Goal: Information Seeking & Learning: Learn about a topic

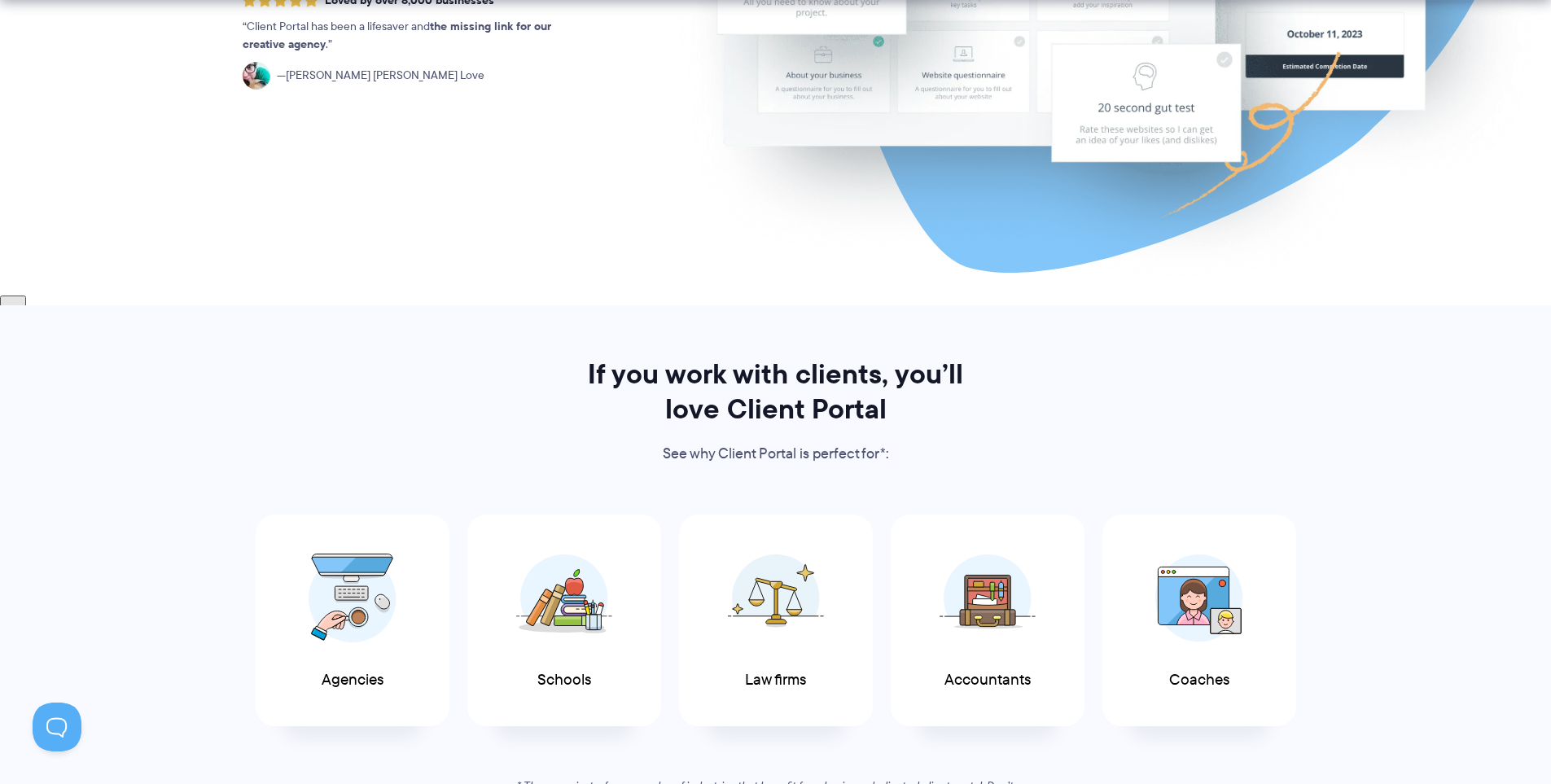
scroll to position [733, 0]
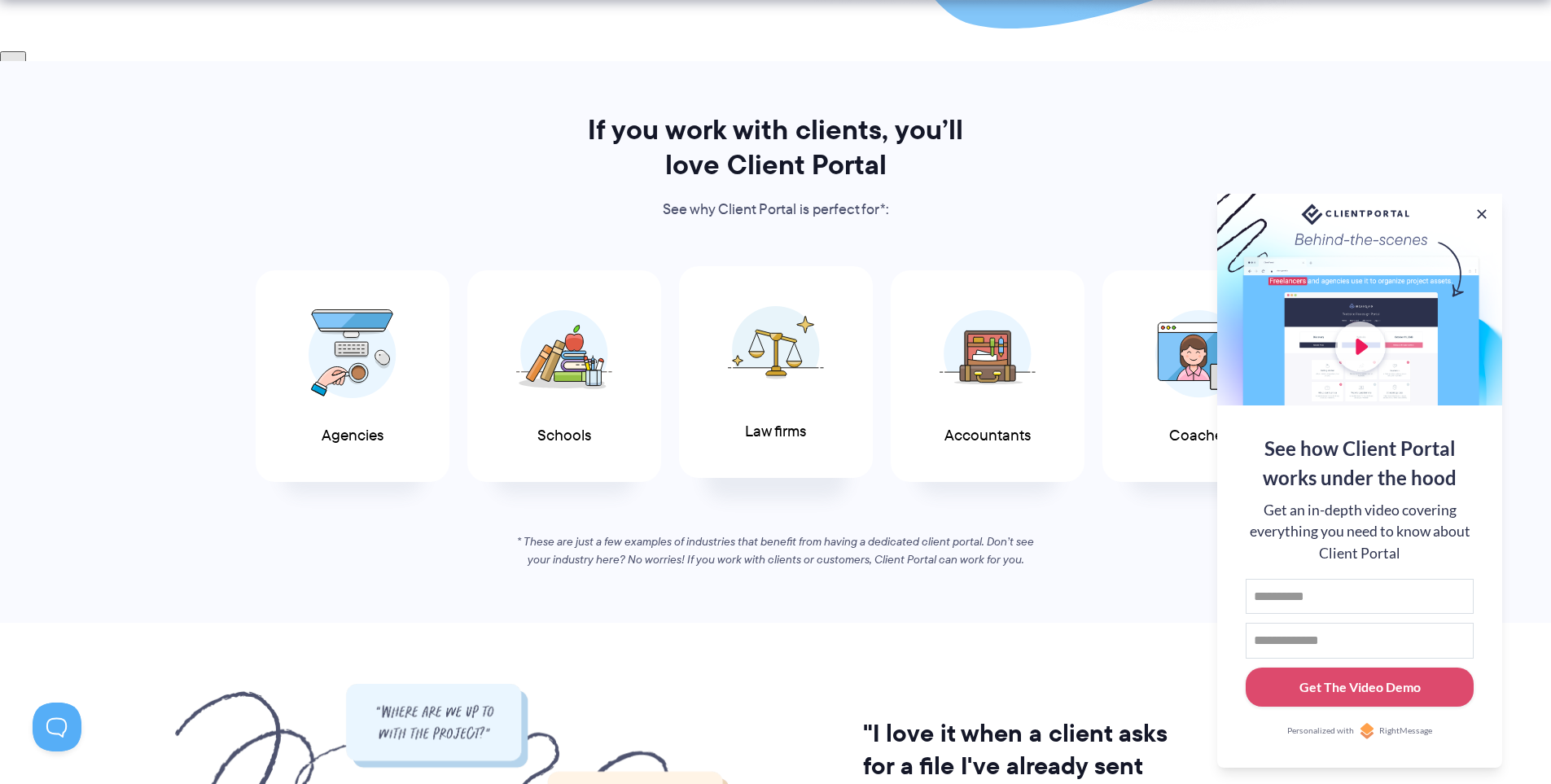
click at [815, 436] on div "Law firms" at bounding box center [776, 372] width 194 height 213
click at [1484, 214] on button at bounding box center [1482, 214] width 20 height 20
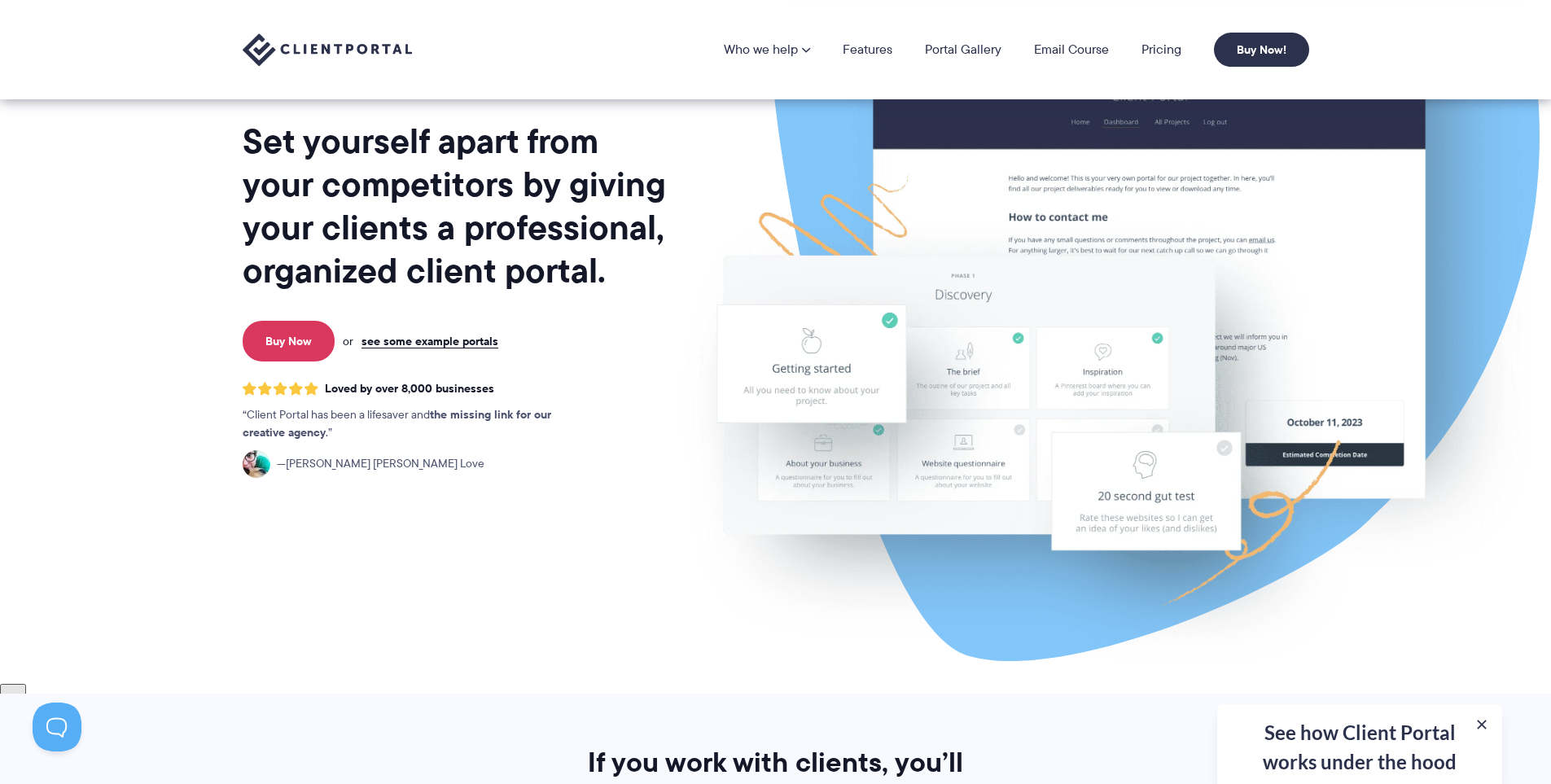
scroll to position [0, 0]
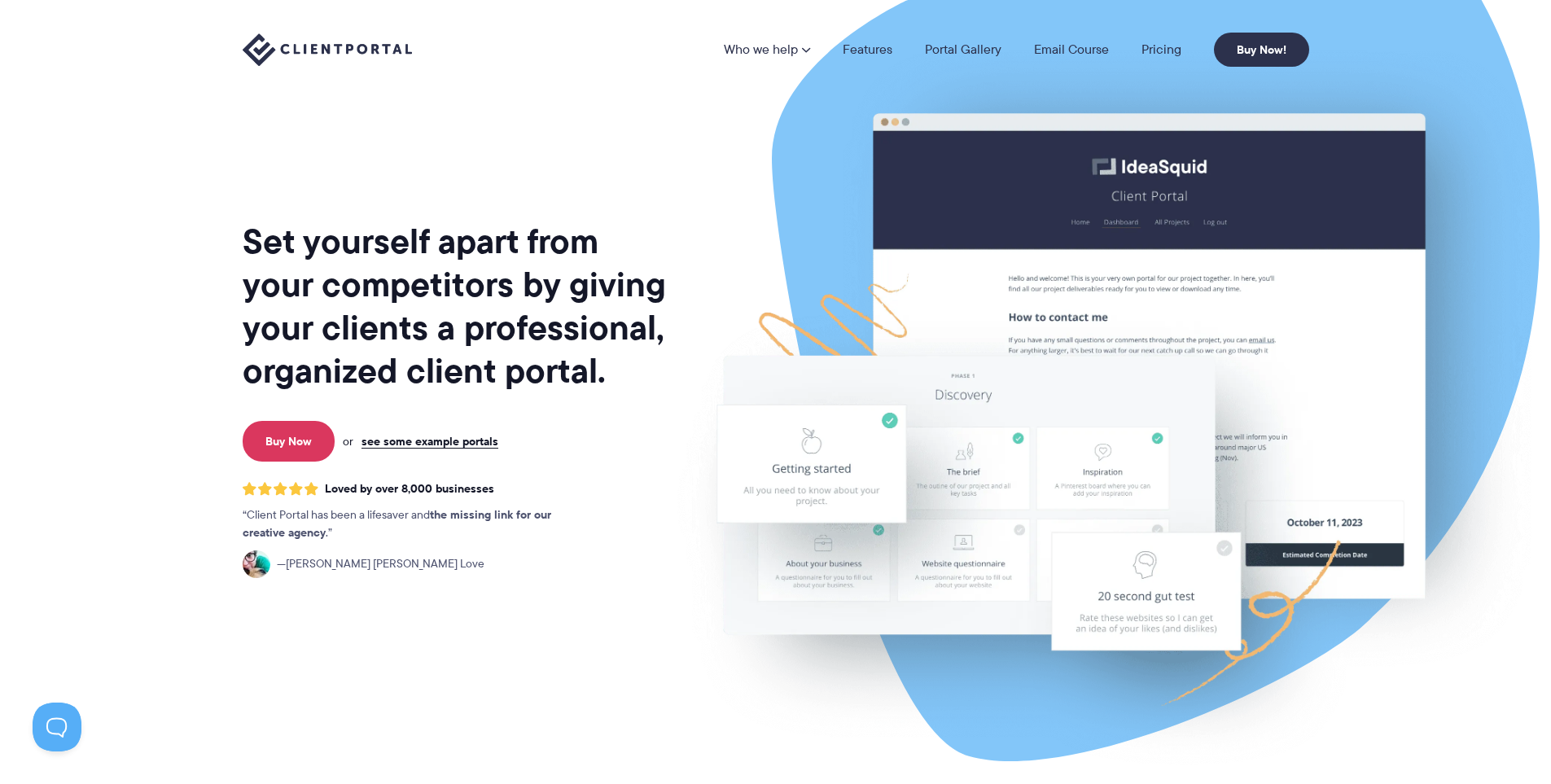
click at [1452, 60] on div "Who we help Who we help View pricing Agencies See how Client Portal can help gi…" at bounding box center [775, 49] width 1551 height 99
click at [422, 445] on link "see some example portals" at bounding box center [430, 441] width 136 height 15
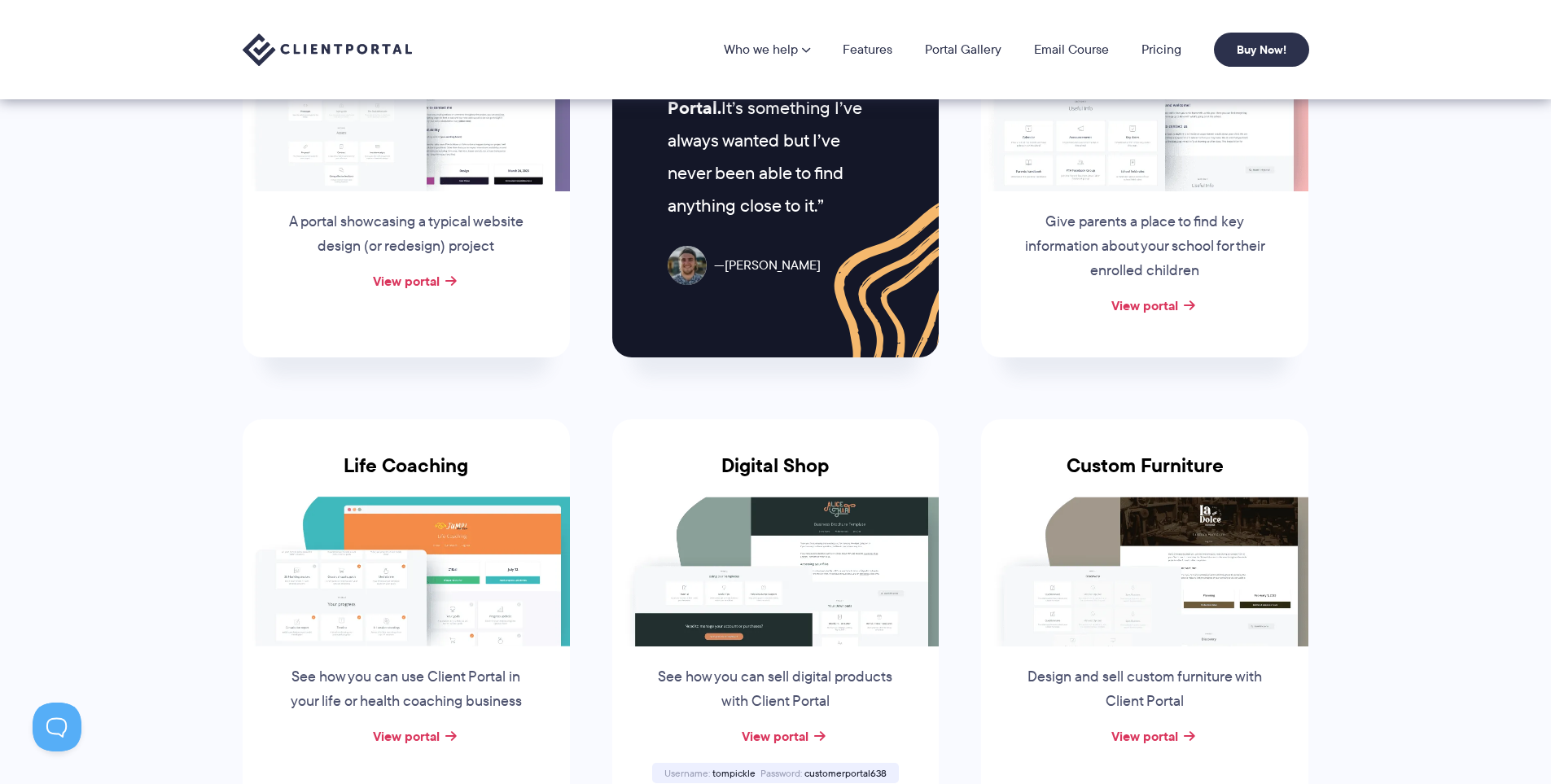
scroll to position [652, 0]
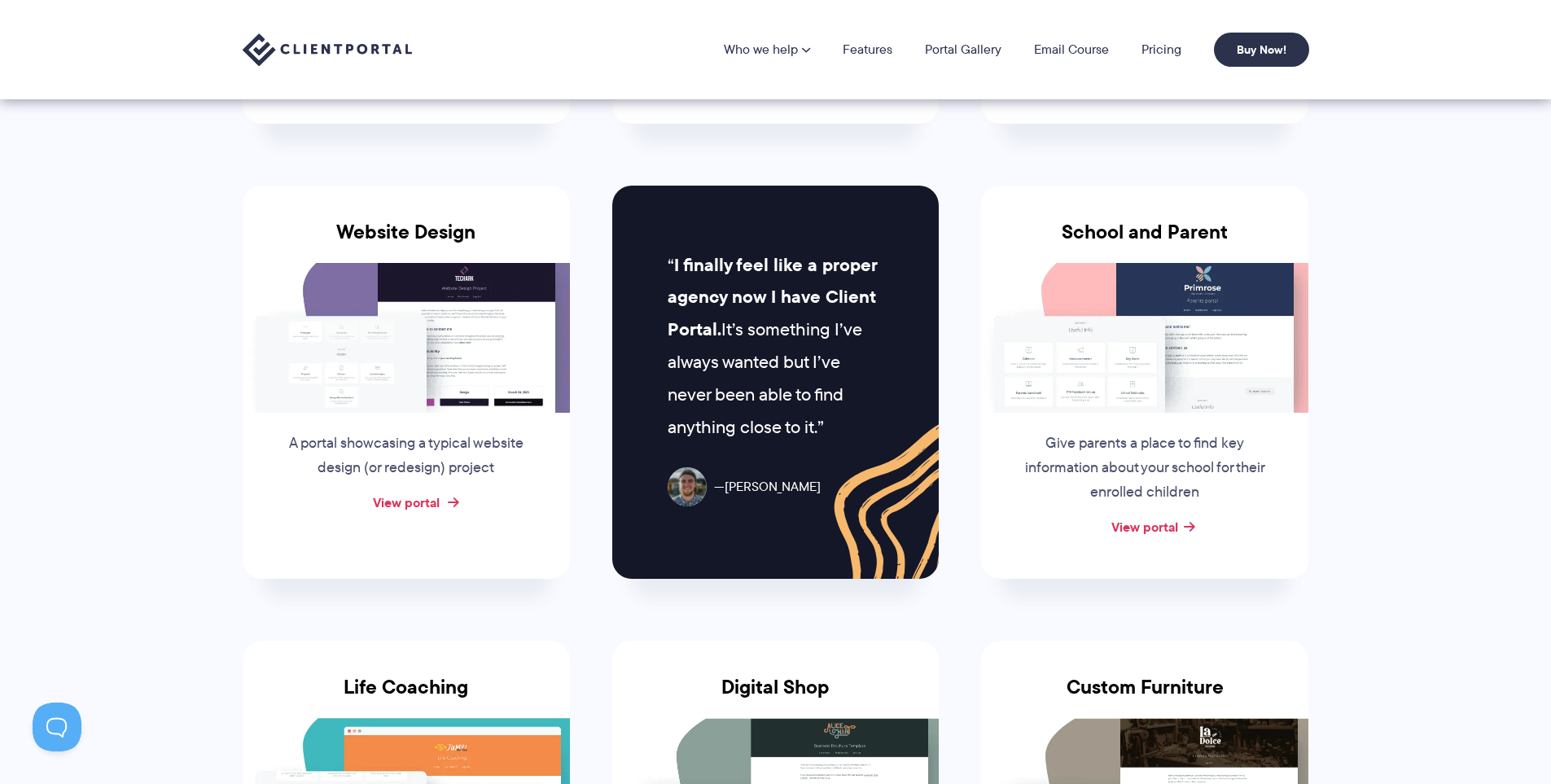
click at [399, 502] on link "View portal" at bounding box center [406, 502] width 67 height 20
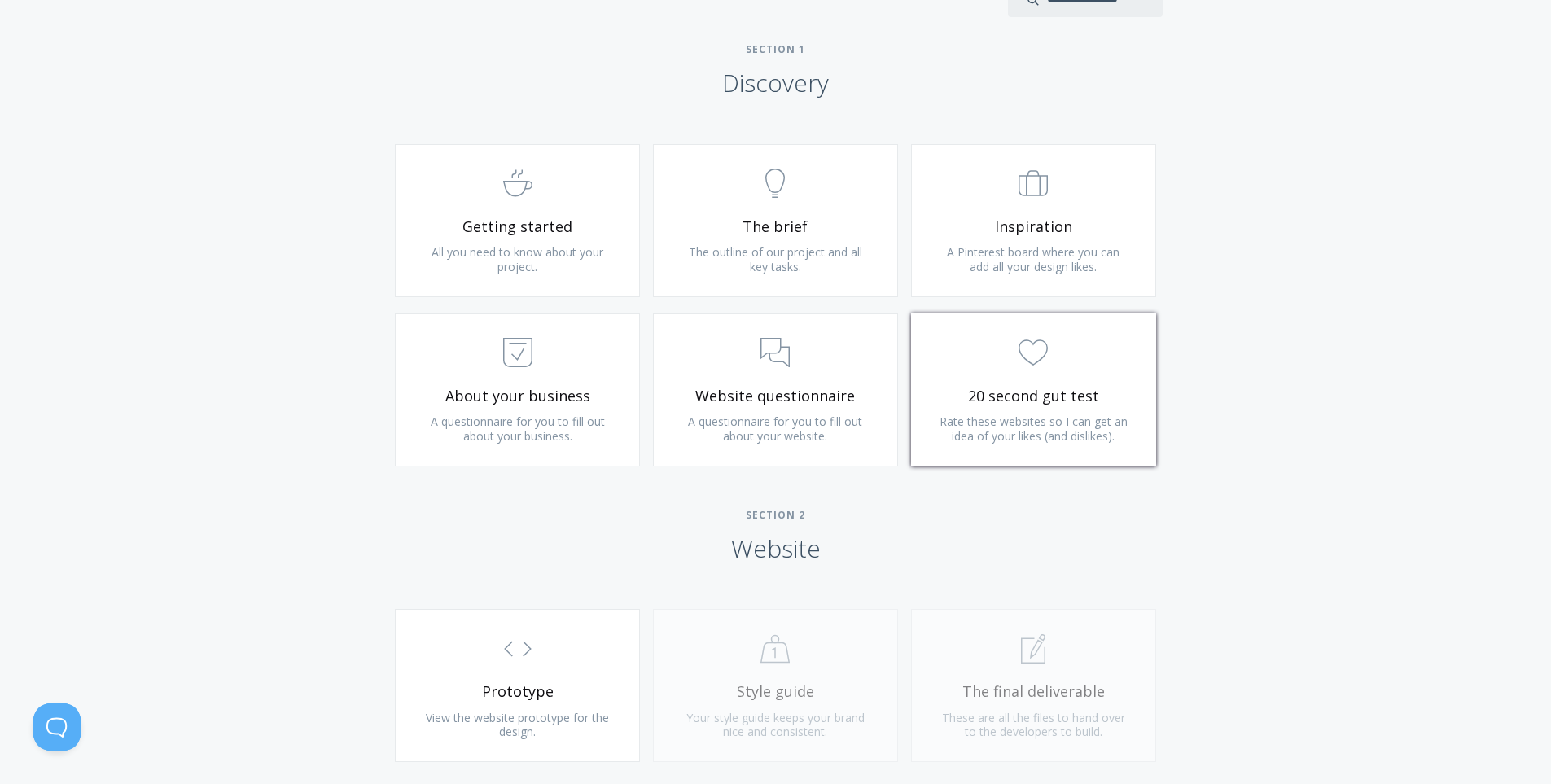
scroll to position [814, 0]
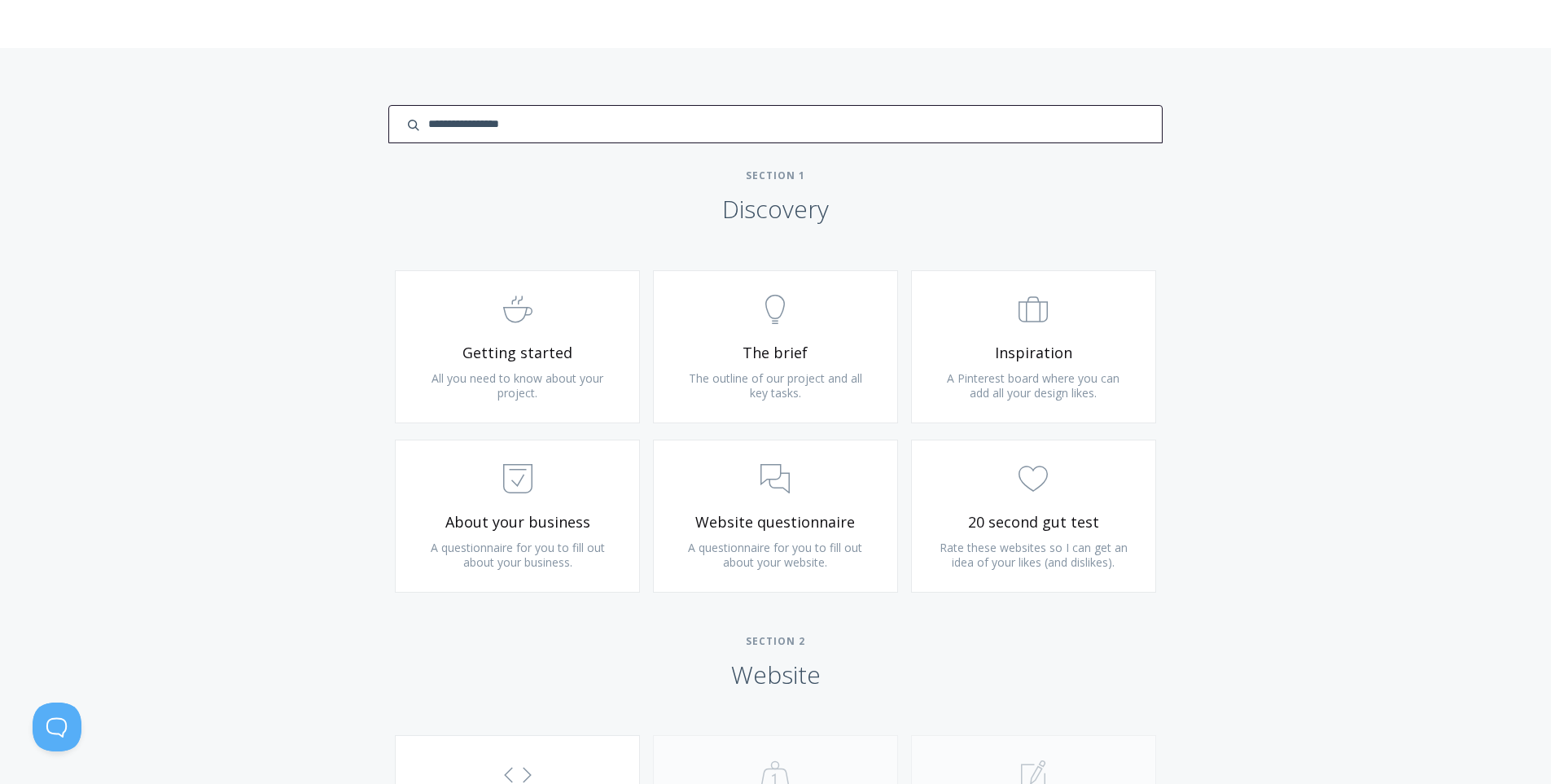
click at [1069, 121] on input "search input" at bounding box center [775, 124] width 773 height 39
click at [978, 265] on div "Type more than three characters to get results. See search results below. No se…" at bounding box center [775, 727] width 1551 height 1359
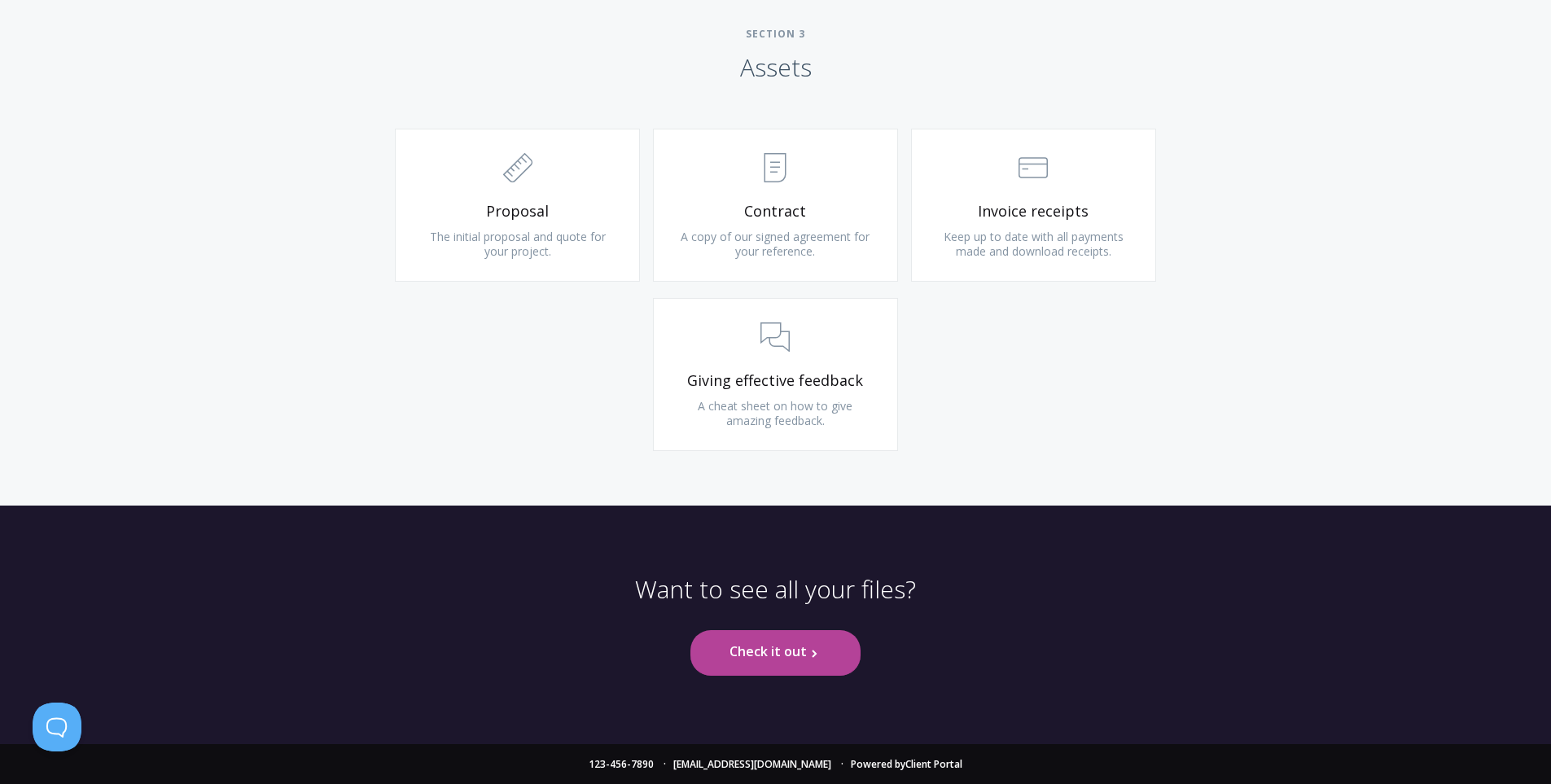
scroll to position [1717, 0]
